Goal: Find specific page/section: Find specific page/section

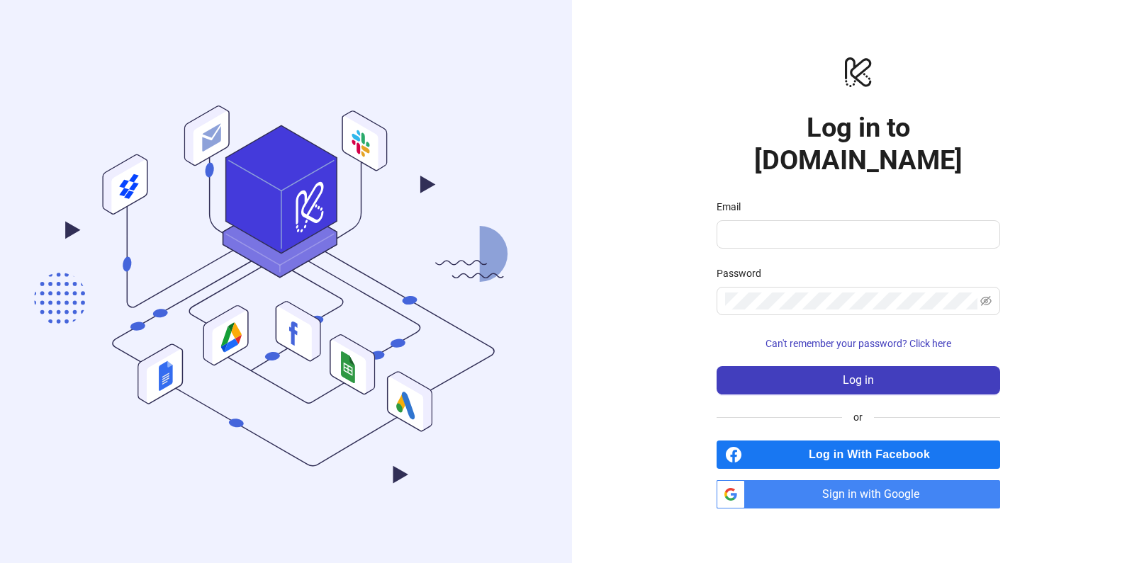
click at [722, 199] on label "Email" at bounding box center [732, 207] width 33 height 16
click at [725, 226] on input "Email" at bounding box center [857, 234] width 264 height 17
click at [746, 226] on input "Email" at bounding box center [857, 234] width 264 height 17
click at [637, 231] on div "**********" at bounding box center [858, 281] width 572 height 563
click at [822, 226] on input "**********" at bounding box center [852, 234] width 254 height 17
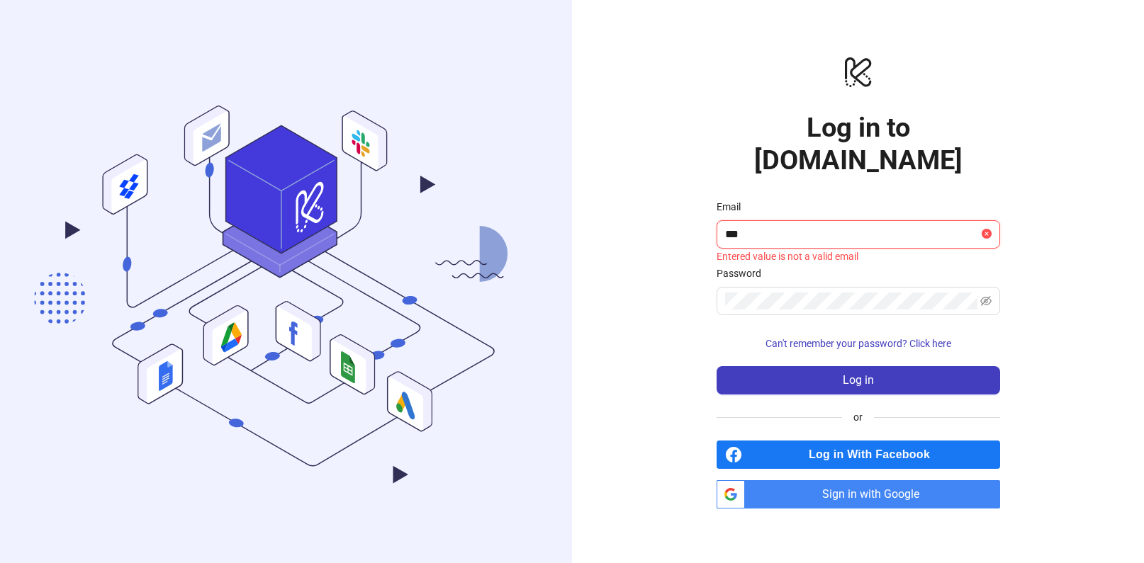
type input "**********"
click at [852, 480] on span "Sign in with Google" at bounding box center [874, 494] width 249 height 28
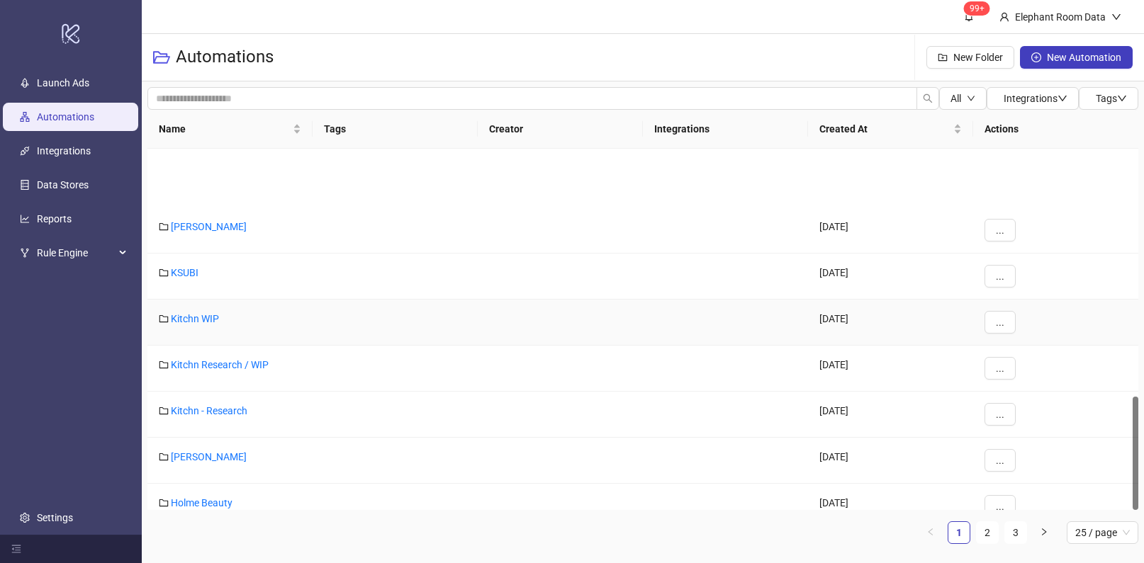
scroll to position [790, 0]
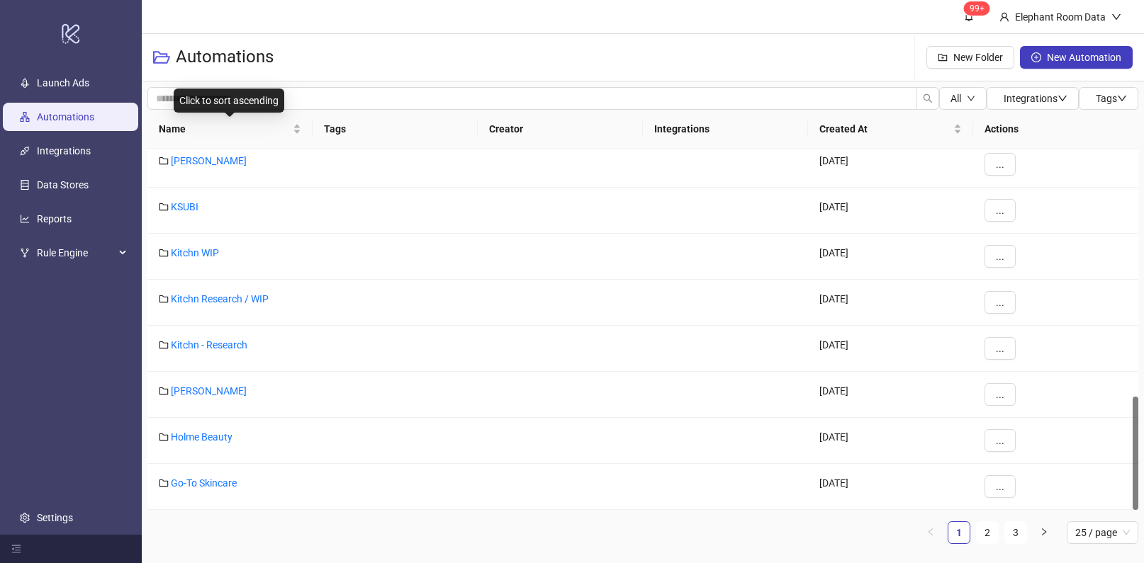
click at [227, 96] on div "Click to sort ascending" at bounding box center [229, 101] width 111 height 24
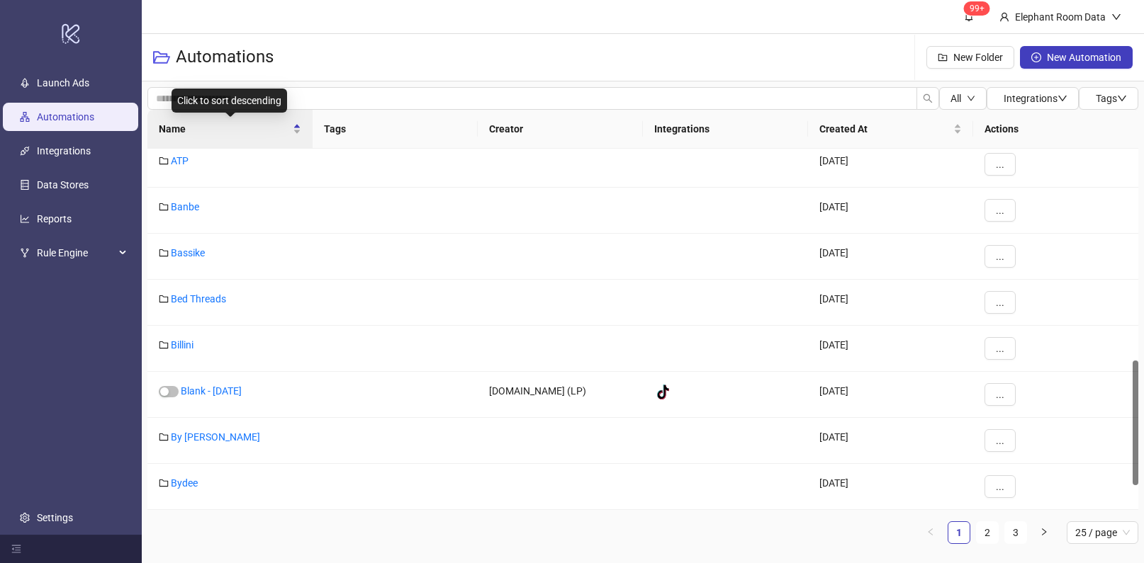
scroll to position [613, 0]
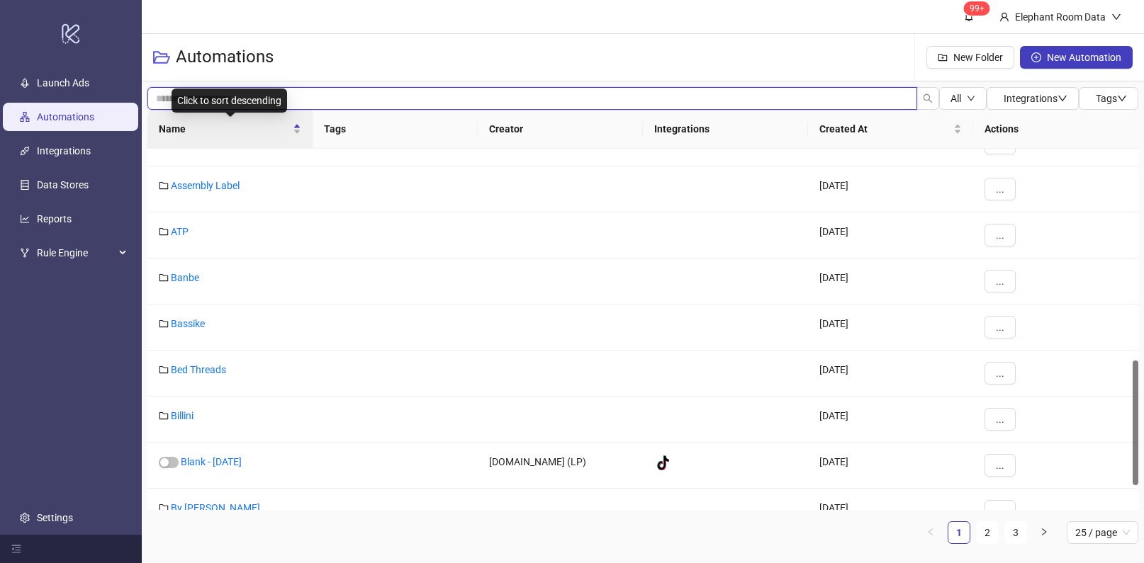
click at [291, 90] on input "search" at bounding box center [532, 98] width 770 height 23
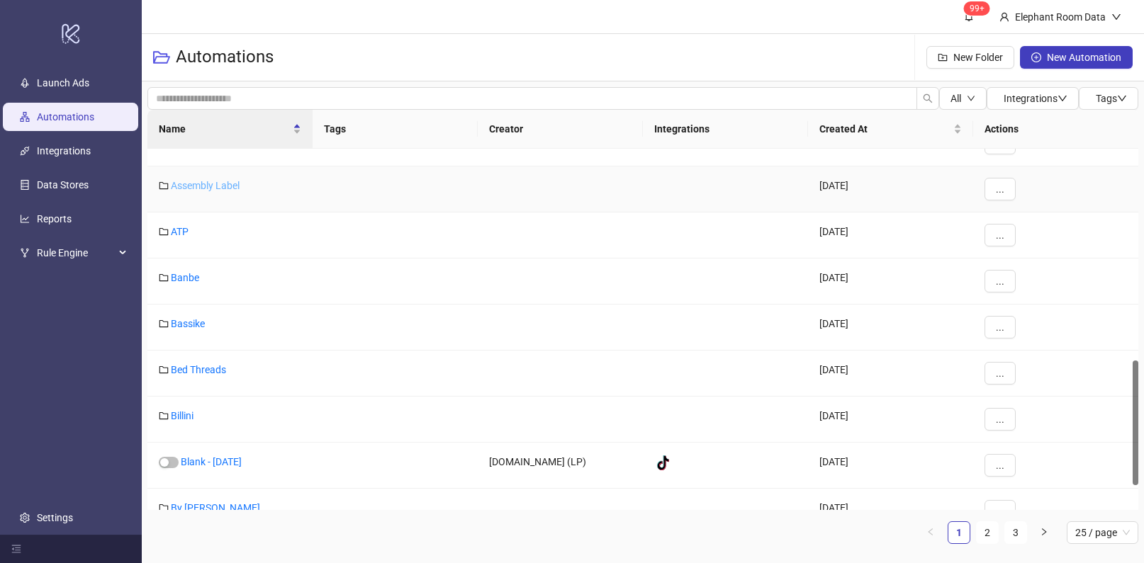
click at [218, 186] on link "Assembly Label" at bounding box center [205, 185] width 69 height 11
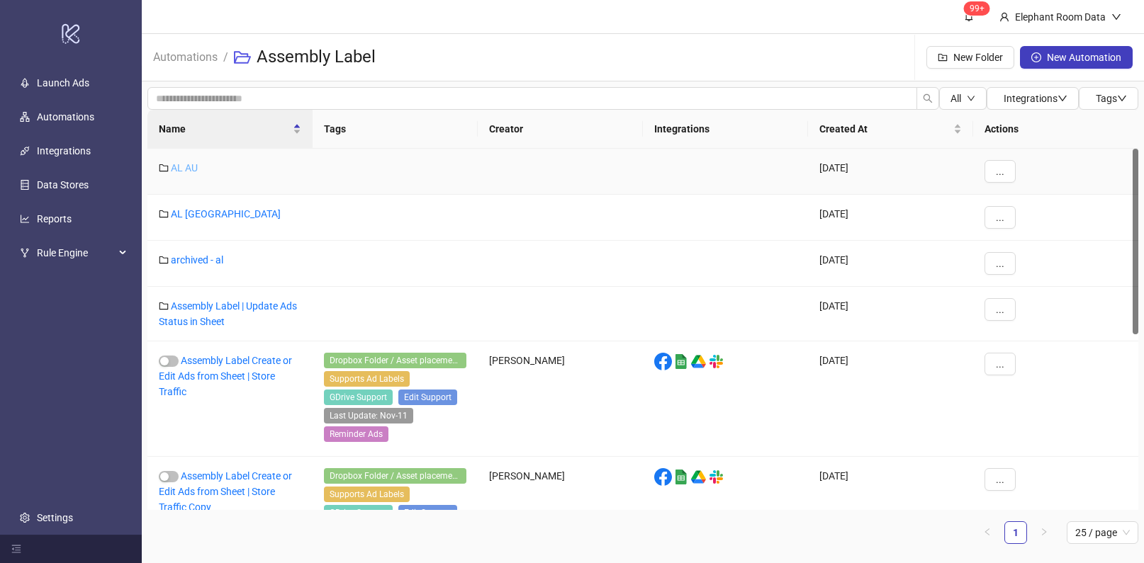
click at [187, 164] on link "AL AU" at bounding box center [184, 167] width 27 height 11
click at [177, 213] on link "AL [GEOGRAPHIC_DATA]" at bounding box center [226, 213] width 110 height 11
click at [176, 167] on link "AL AU" at bounding box center [184, 167] width 27 height 11
click at [229, 308] on link "Assembly Label | Update Ads Status in Sheet" at bounding box center [228, 313] width 138 height 27
click at [205, 317] on link "Assembly Label | Update Ads Status in Sheet" at bounding box center [228, 313] width 138 height 27
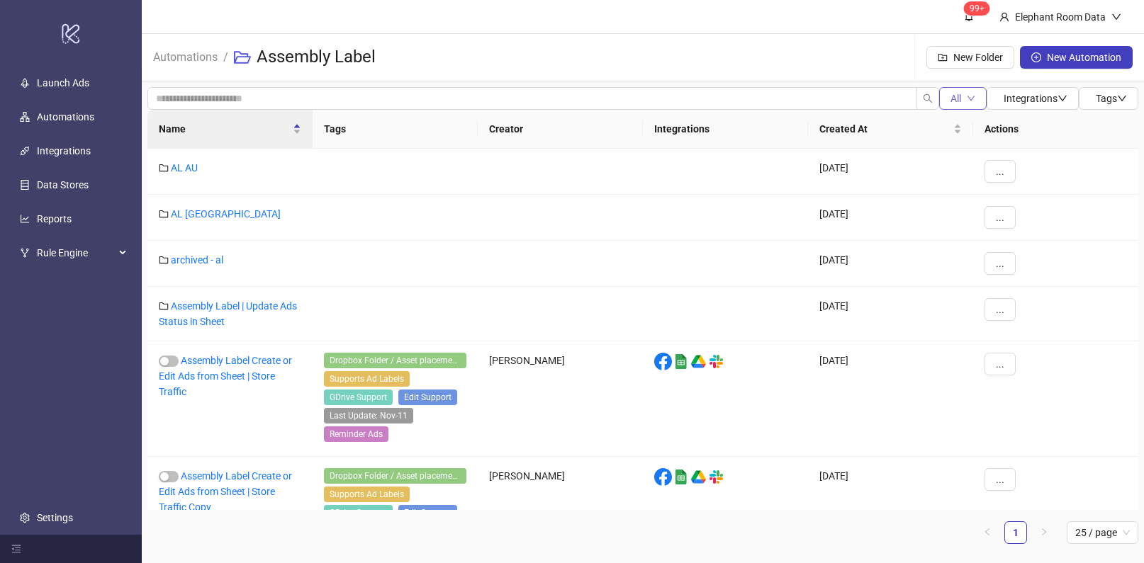
click at [971, 103] on button "All" at bounding box center [962, 98] width 47 height 23
click at [966, 154] on span "Running" at bounding box center [963, 150] width 37 height 16
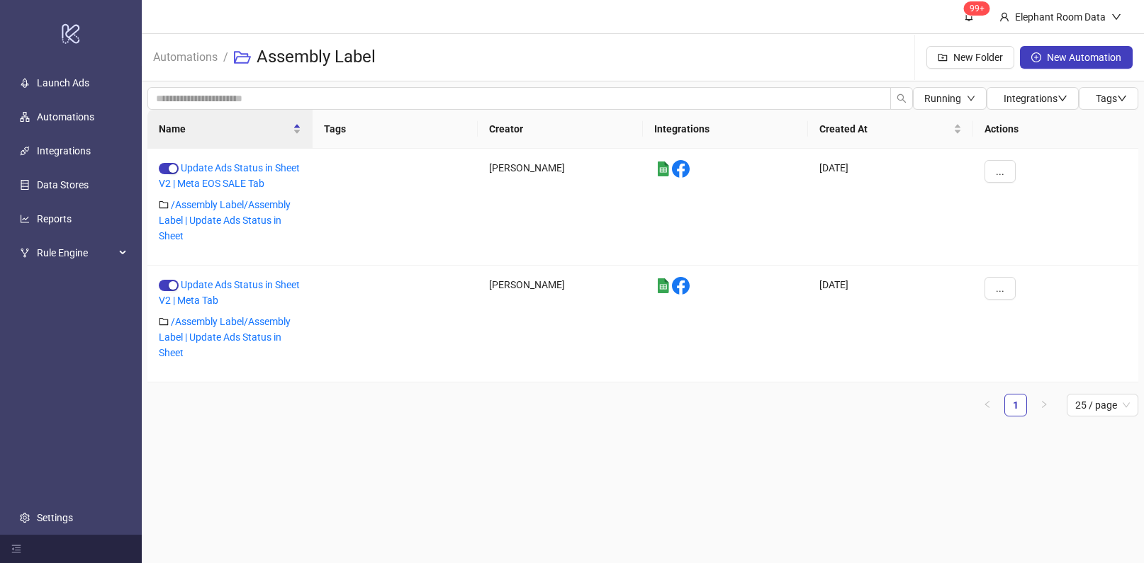
click at [458, 504] on main "99+ Elephant Room Data Automations / Assembly Label New Folder New Automation R…" at bounding box center [643, 281] width 1002 height 563
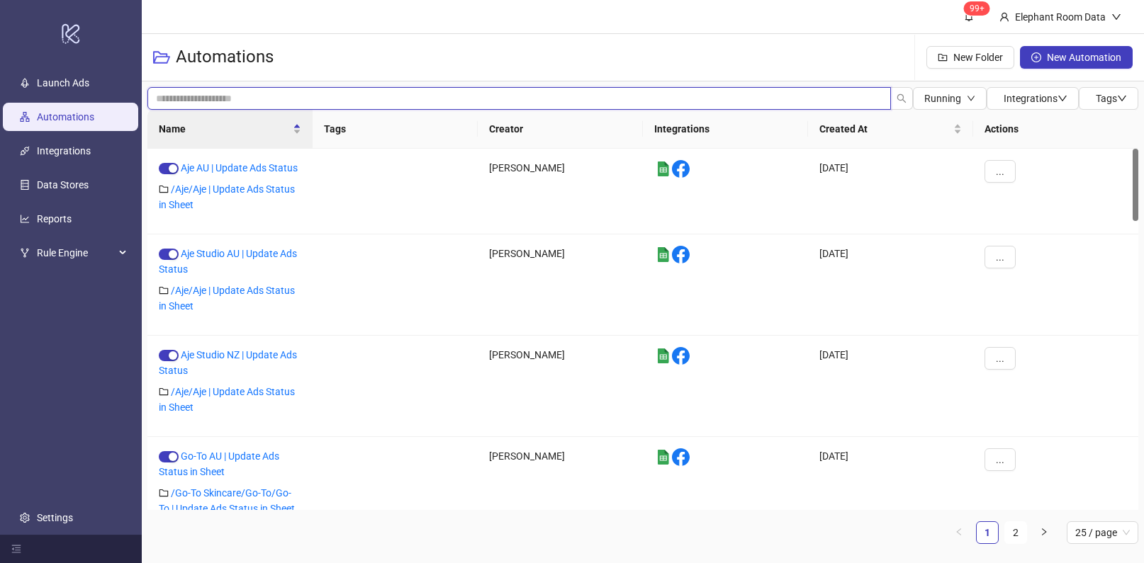
click at [197, 89] on input "search" at bounding box center [518, 98] width 743 height 23
type input "**********"
